Goal: Transaction & Acquisition: Purchase product/service

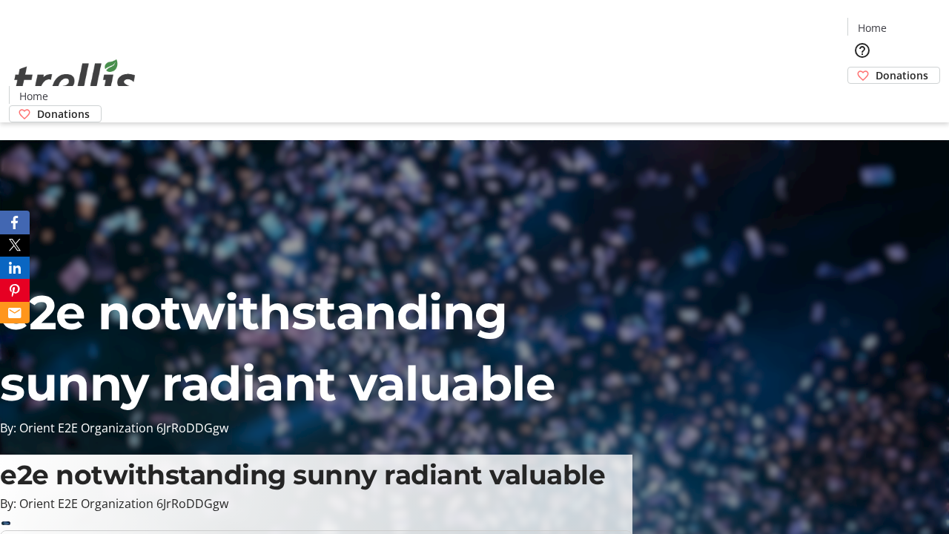
click at [875, 67] on span "Donations" at bounding box center [901, 75] width 53 height 16
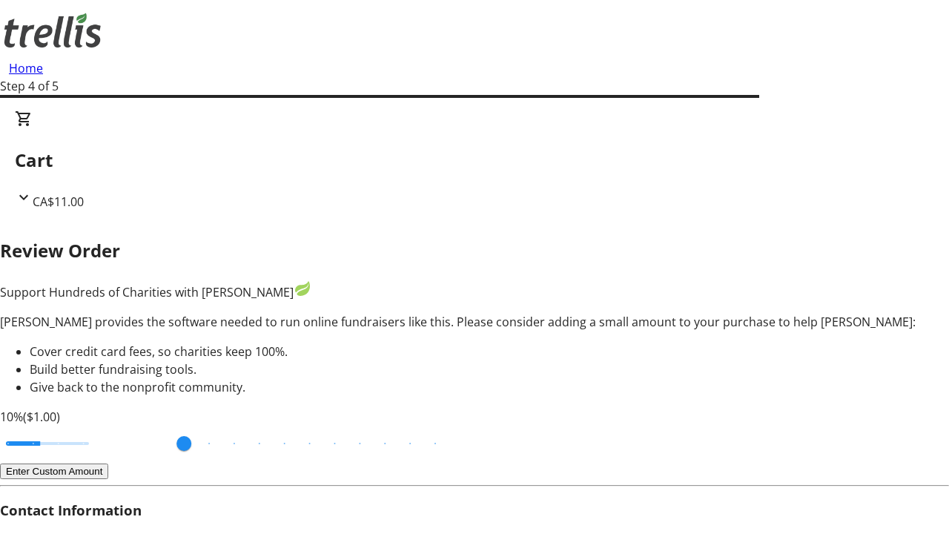
click at [108, 463] on button "Enter Custom Amount" at bounding box center [54, 471] width 108 height 16
